Goal: Check status

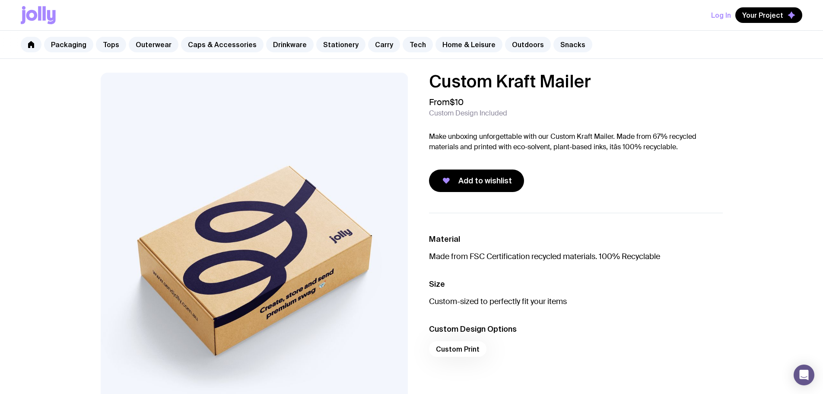
click at [699, 96] on div "Custom Kraft Mailer From $10 Custom Design Included Make unboxing unforgettable…" at bounding box center [576, 132] width 294 height 119
click at [723, 19] on button "Log In" at bounding box center [721, 15] width 20 height 16
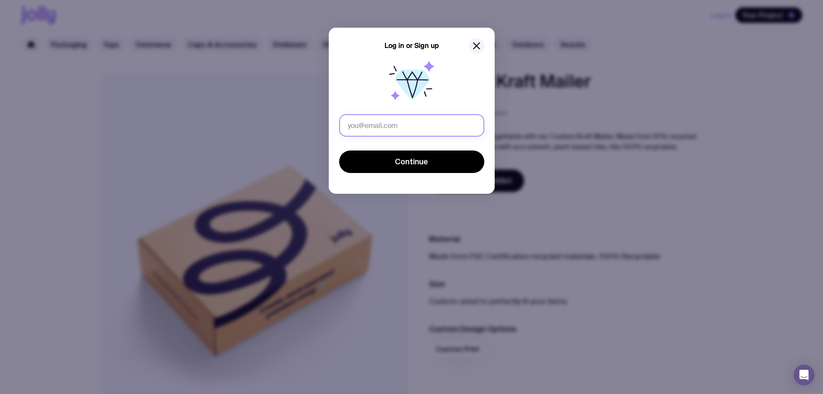
click at [430, 134] on input "text" at bounding box center [411, 125] width 145 height 22
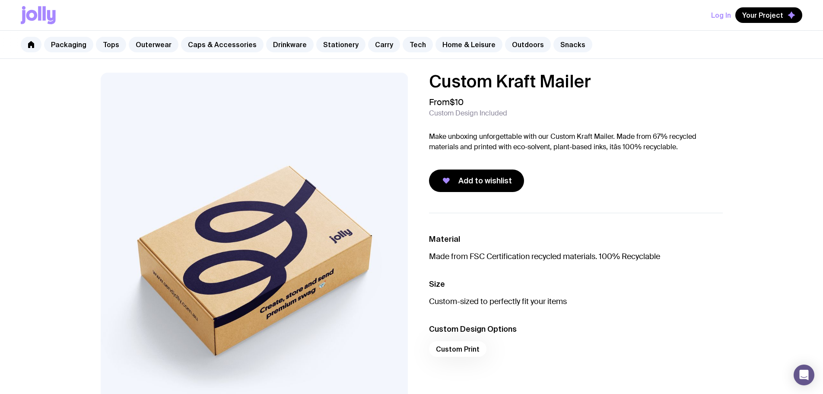
type input "[PERSON_NAME][EMAIL_ADDRESS][DOMAIN_NAME]"
click at [729, 11] on button "Log In" at bounding box center [721, 15] width 20 height 16
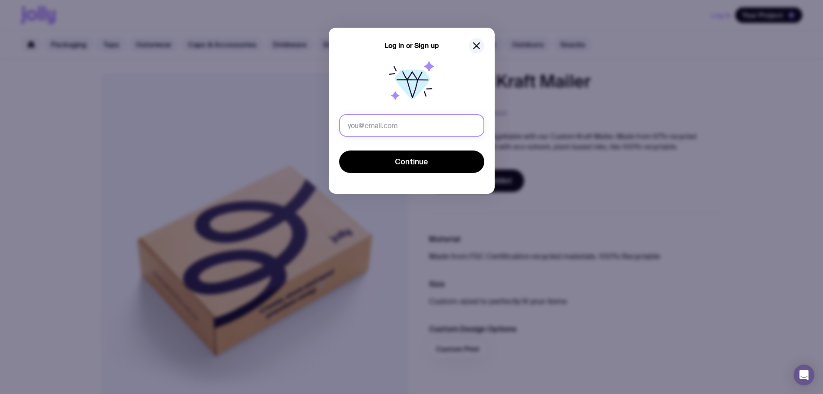
drag, startPoint x: 431, startPoint y: 136, endPoint x: 445, endPoint y: 131, distance: 14.8
click at [435, 135] on input "text" at bounding box center [411, 125] width 145 height 22
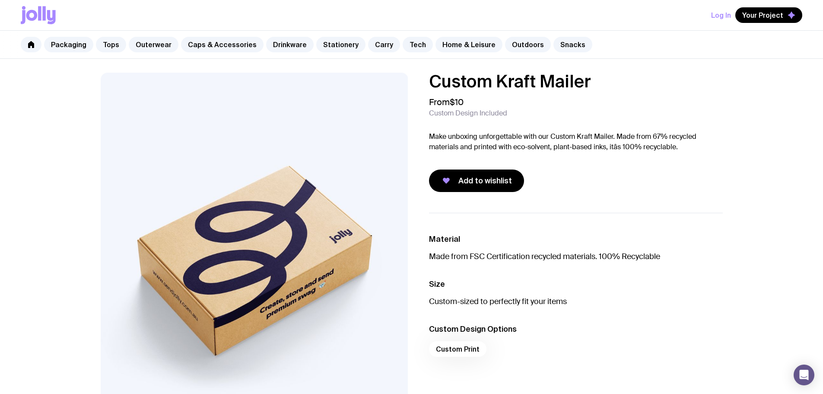
type input "[PERSON_NAME][EMAIL_ADDRESS][DOMAIN_NAME]"
click at [733, 10] on div "Log In Your Project" at bounding box center [756, 15] width 91 height 16
click at [729, 11] on button "Log In" at bounding box center [721, 15] width 20 height 16
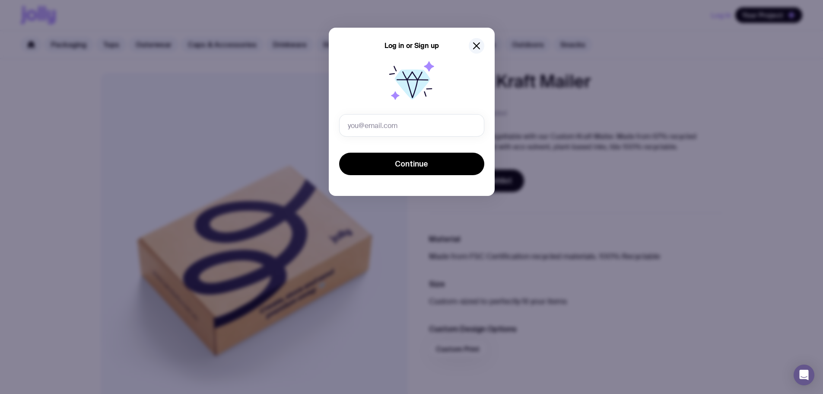
click at [339, 139] on nordpass-icon at bounding box center [339, 139] width 0 height 0
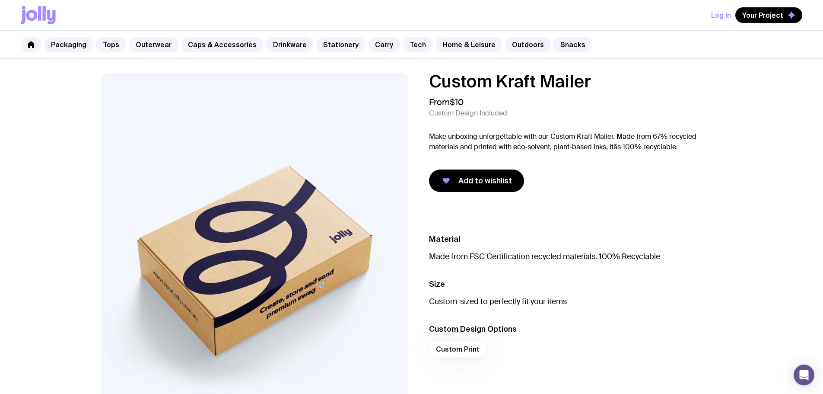
type input "[PERSON_NAME][EMAIL_ADDRESS][DOMAIN_NAME]"
click at [727, 7] on button "Log In" at bounding box center [721, 15] width 20 height 16
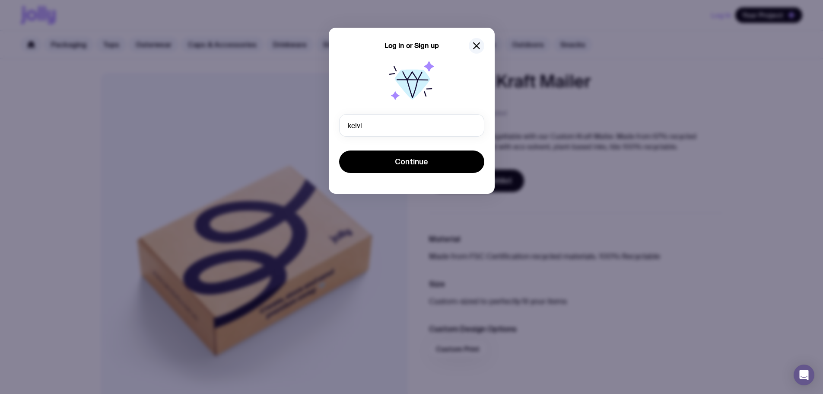
type input "[PERSON_NAME][EMAIL_ADDRESS][DOMAIN_NAME]"
click at [339, 150] on button "Continue" at bounding box center [411, 161] width 145 height 22
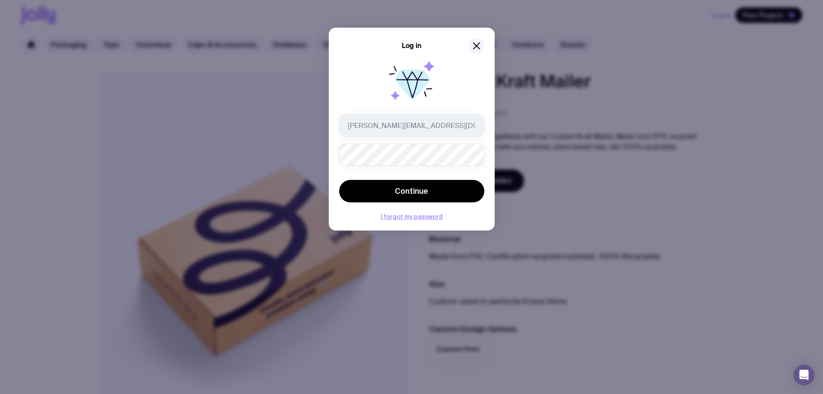
click at [429, 179] on form "[PERSON_NAME][EMAIL_ADDRESS][DOMAIN_NAME] Continue" at bounding box center [411, 159] width 145 height 90
click at [432, 186] on button "Continue" at bounding box center [411, 191] width 145 height 22
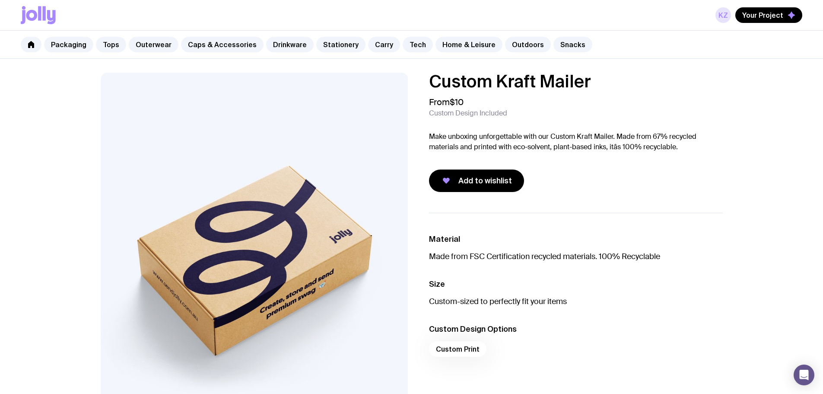
click at [725, 16] on link "KZ" at bounding box center [723, 15] width 16 height 16
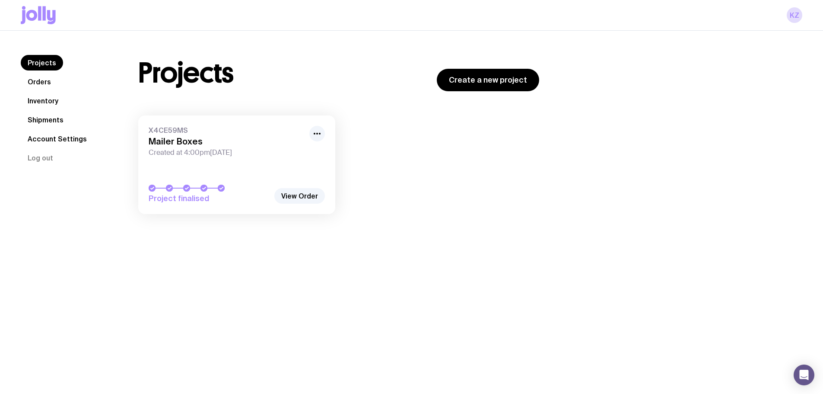
click at [51, 83] on link "Orders" at bounding box center [39, 82] width 37 height 16
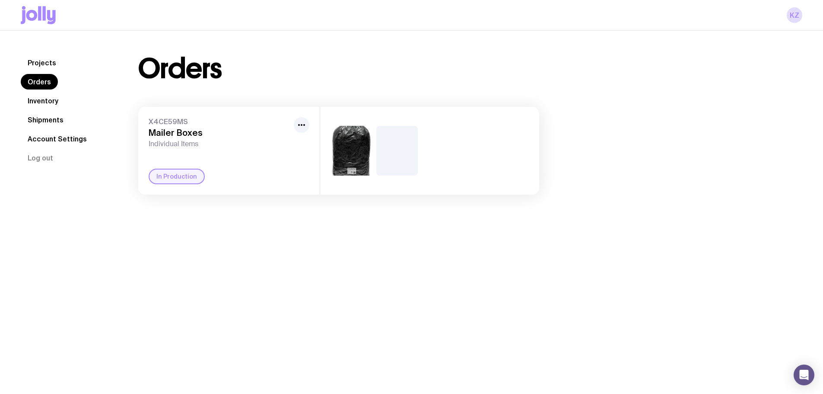
click at [235, 168] on div "X4CE59MS Mailer Boxes Individual Items In Production" at bounding box center [228, 151] width 181 height 88
click at [175, 175] on div "In Production" at bounding box center [177, 176] width 56 height 16
drag, startPoint x: 207, startPoint y: 171, endPoint x: 162, endPoint y: 160, distance: 47.0
click at [192, 172] on div "In Production" at bounding box center [229, 176] width 161 height 16
drag, startPoint x: 153, startPoint y: 147, endPoint x: 151, endPoint y: 133, distance: 14.4
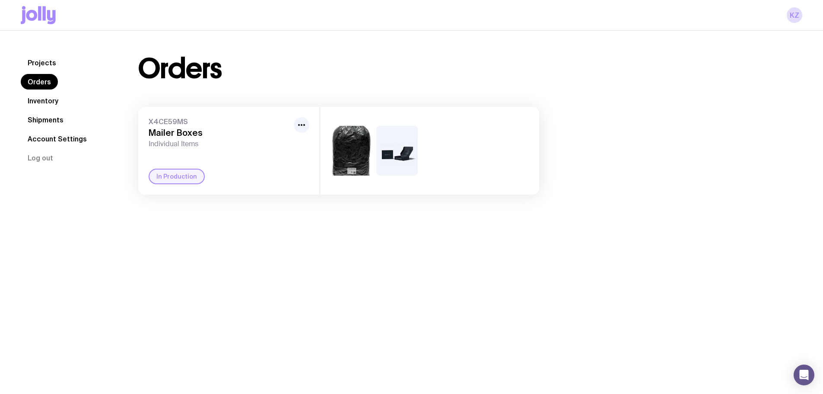
click at [152, 141] on div "X4CE59MS Mailer Boxes Individual Items In Production" at bounding box center [228, 151] width 181 height 88
click at [64, 102] on link "Inventory" at bounding box center [43, 101] width 44 height 16
